Goal: Task Accomplishment & Management: Manage account settings

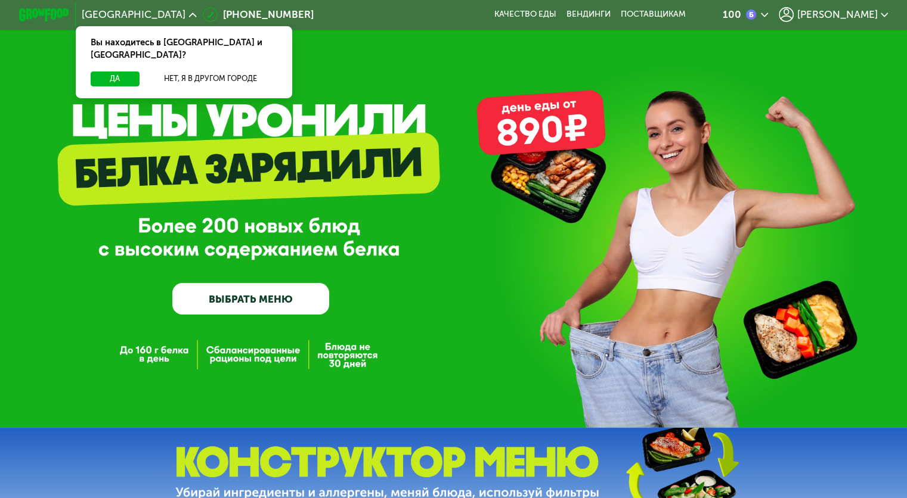
click at [869, 15] on span "[PERSON_NAME]" at bounding box center [836, 15] width 80 height 10
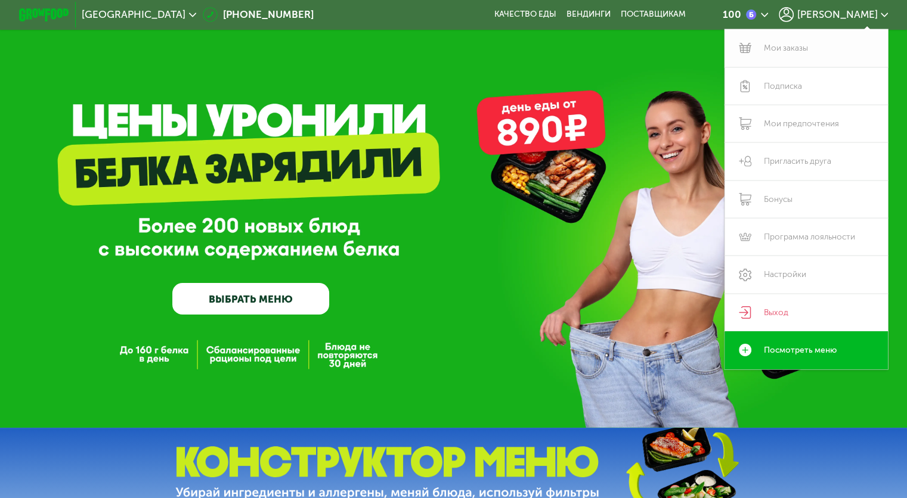
click at [807, 44] on link "Мои заказы" at bounding box center [806, 48] width 164 height 38
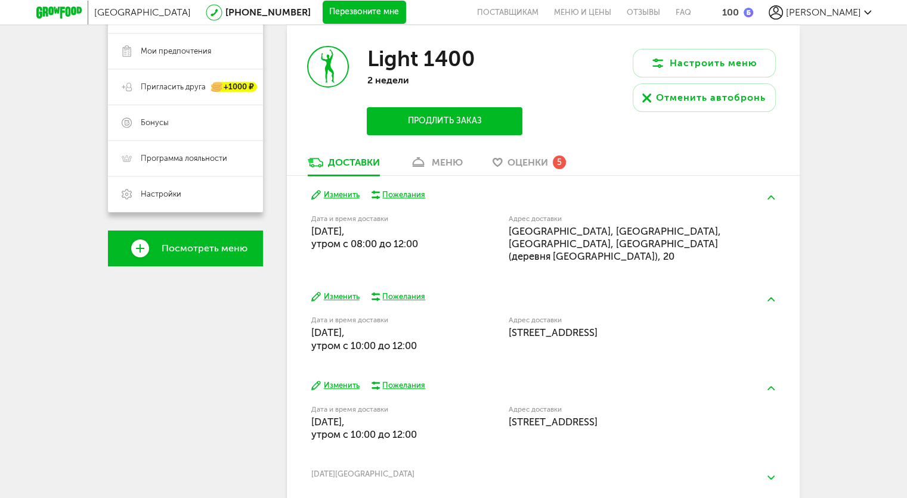
click at [446, 168] on div "меню" at bounding box center [447, 162] width 31 height 11
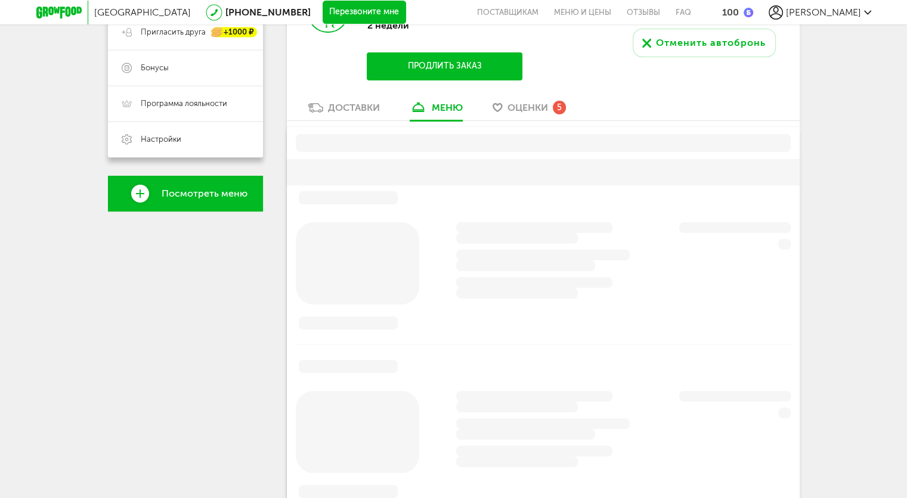
scroll to position [174, 0]
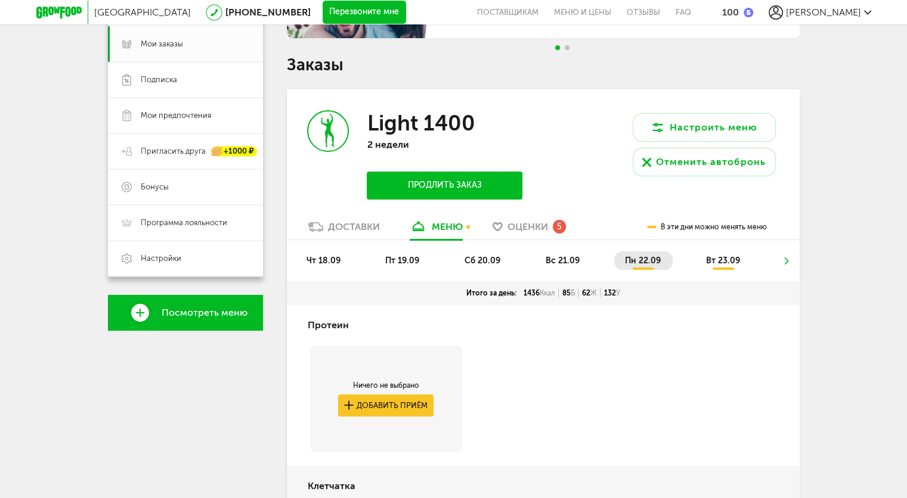
click at [333, 260] on span "чт 18.09" at bounding box center [323, 261] width 34 height 10
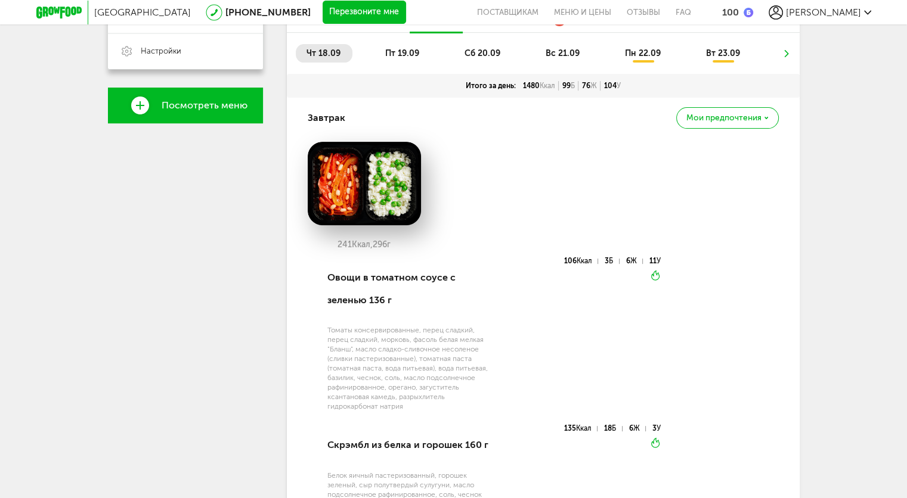
scroll to position [413, 0]
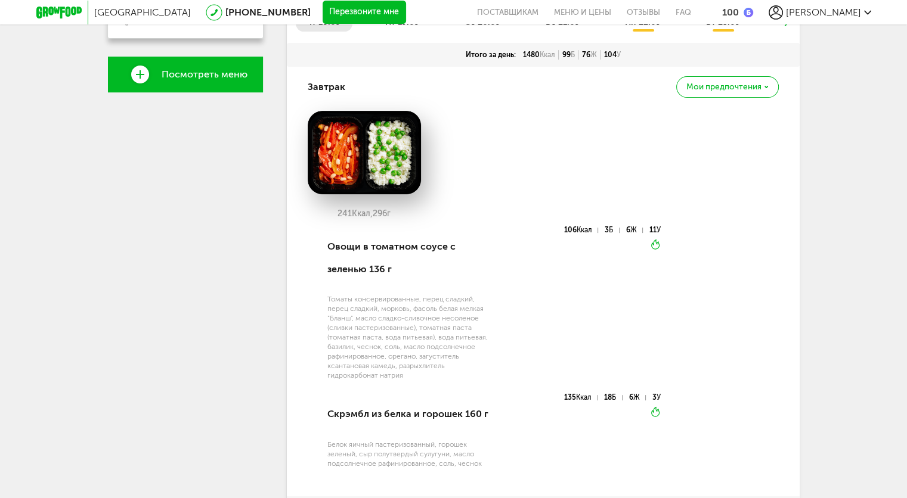
click at [423, 340] on div "Томаты консервированные, перец сладкий, перец сладкий, морковь, фасоль белая ме…" at bounding box center [409, 337] width 165 height 86
drag, startPoint x: 343, startPoint y: 343, endPoint x: 450, endPoint y: 354, distance: 107.2
click at [450, 354] on div "Томаты консервированные, перец сладкий, перец сладкий, морковь, фасоль белая ме…" at bounding box center [409, 337] width 165 height 86
drag, startPoint x: 374, startPoint y: 416, endPoint x: 476, endPoint y: 418, distance: 101.4
click at [476, 418] on div "Скрэмбл из белка и горошек 160 г" at bounding box center [409, 414] width 165 height 41
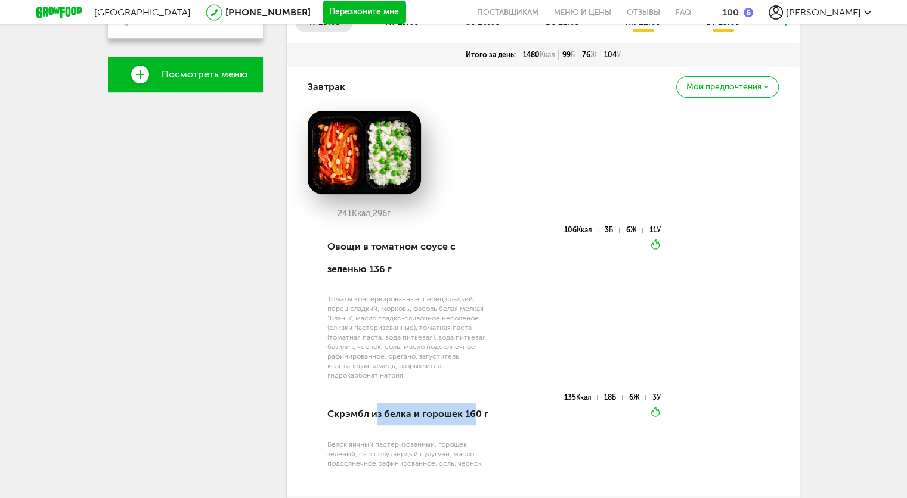
click at [430, 413] on div "Скрэмбл из белка и горошек 160 г" at bounding box center [409, 414] width 165 height 41
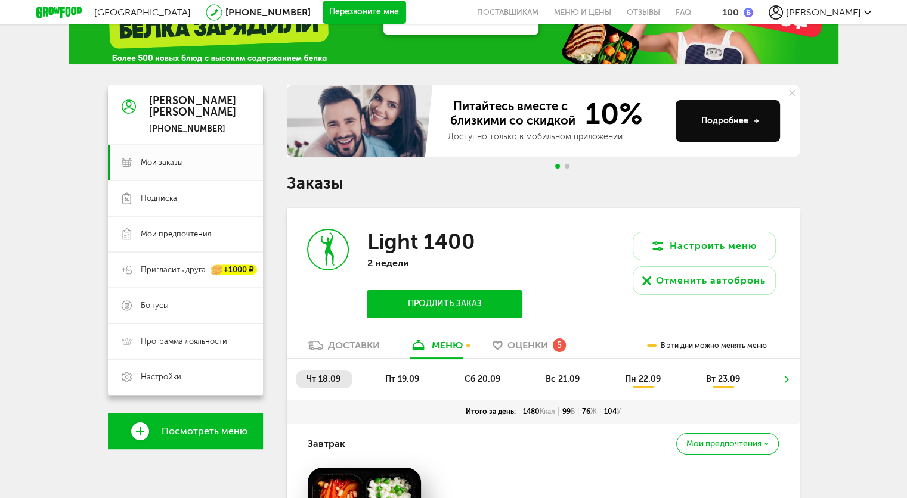
scroll to position [55, 0]
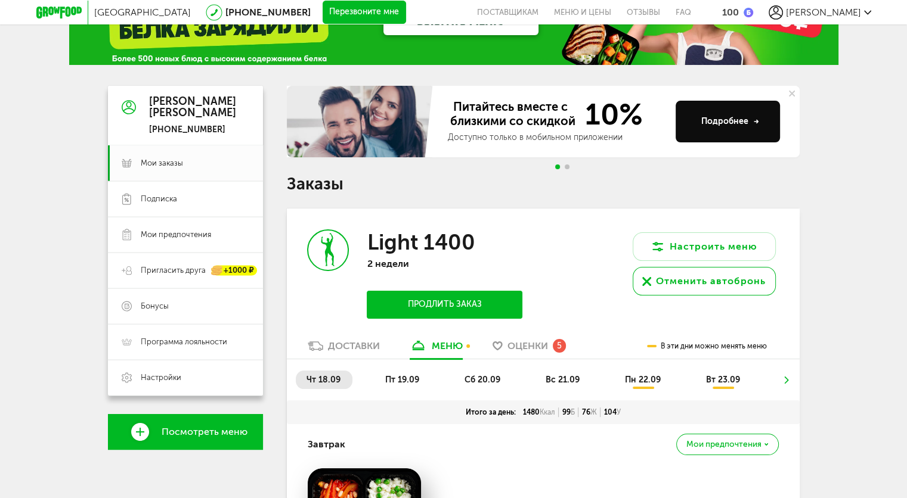
click at [697, 281] on div "Отменить автобронь" at bounding box center [711, 281] width 110 height 14
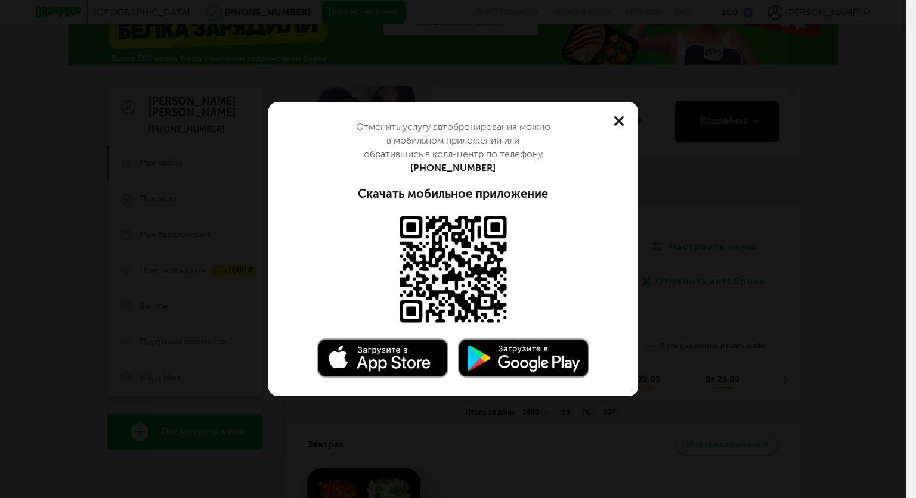
click at [615, 122] on icon at bounding box center [619, 121] width 10 height 10
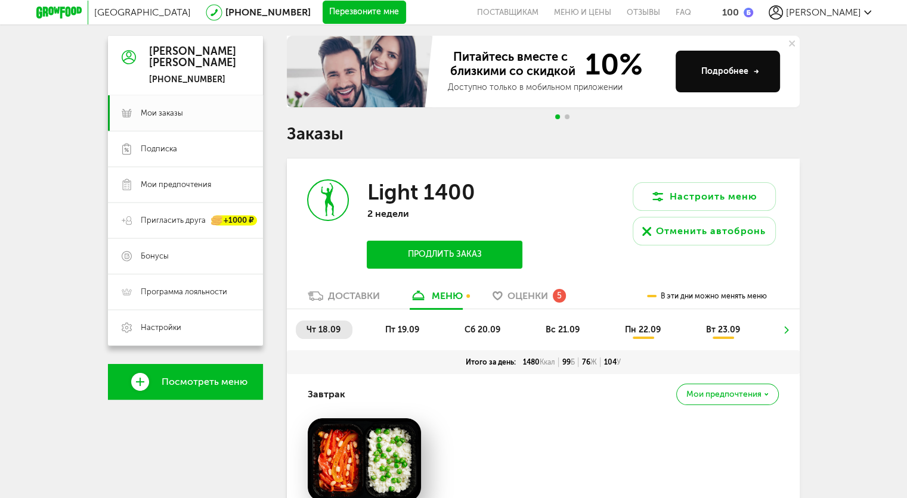
scroll to position [174, 0]
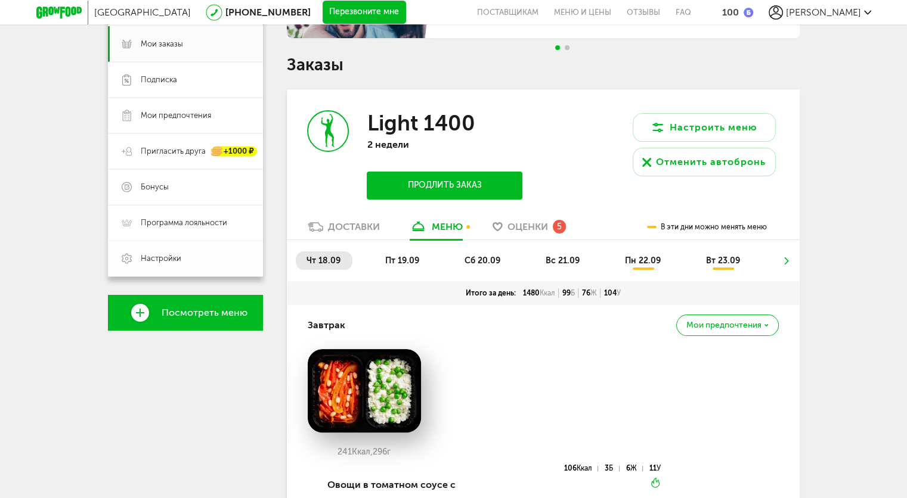
click at [217, 253] on span "Настройки" at bounding box center [195, 258] width 108 height 11
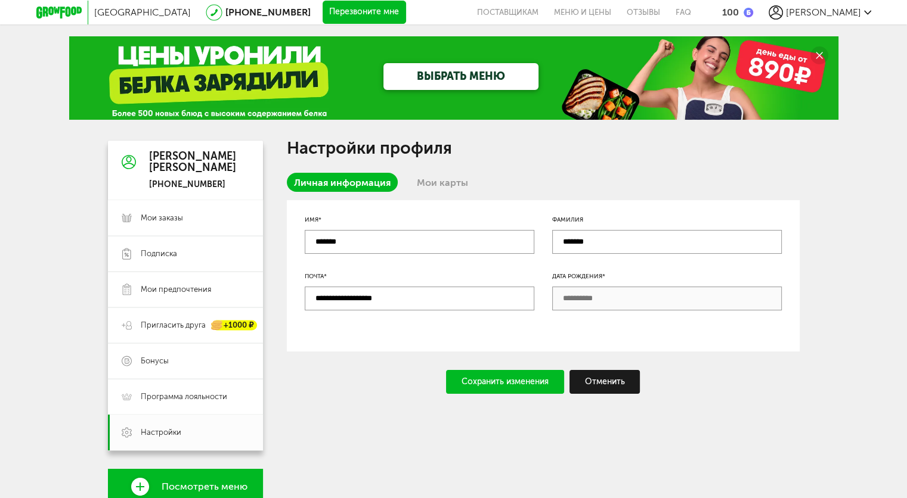
click at [447, 181] on link "Мои карты" at bounding box center [443, 182] width 66 height 19
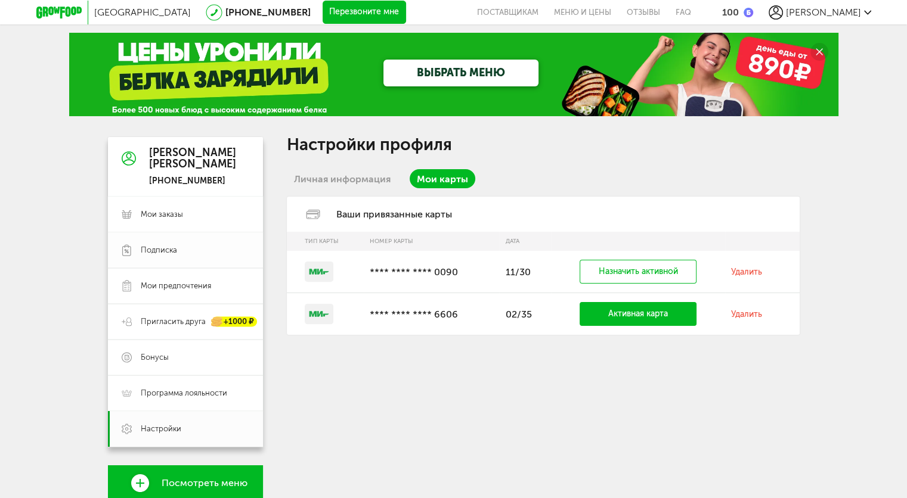
scroll to position [60, 0]
